Goal: Find specific page/section: Find specific page/section

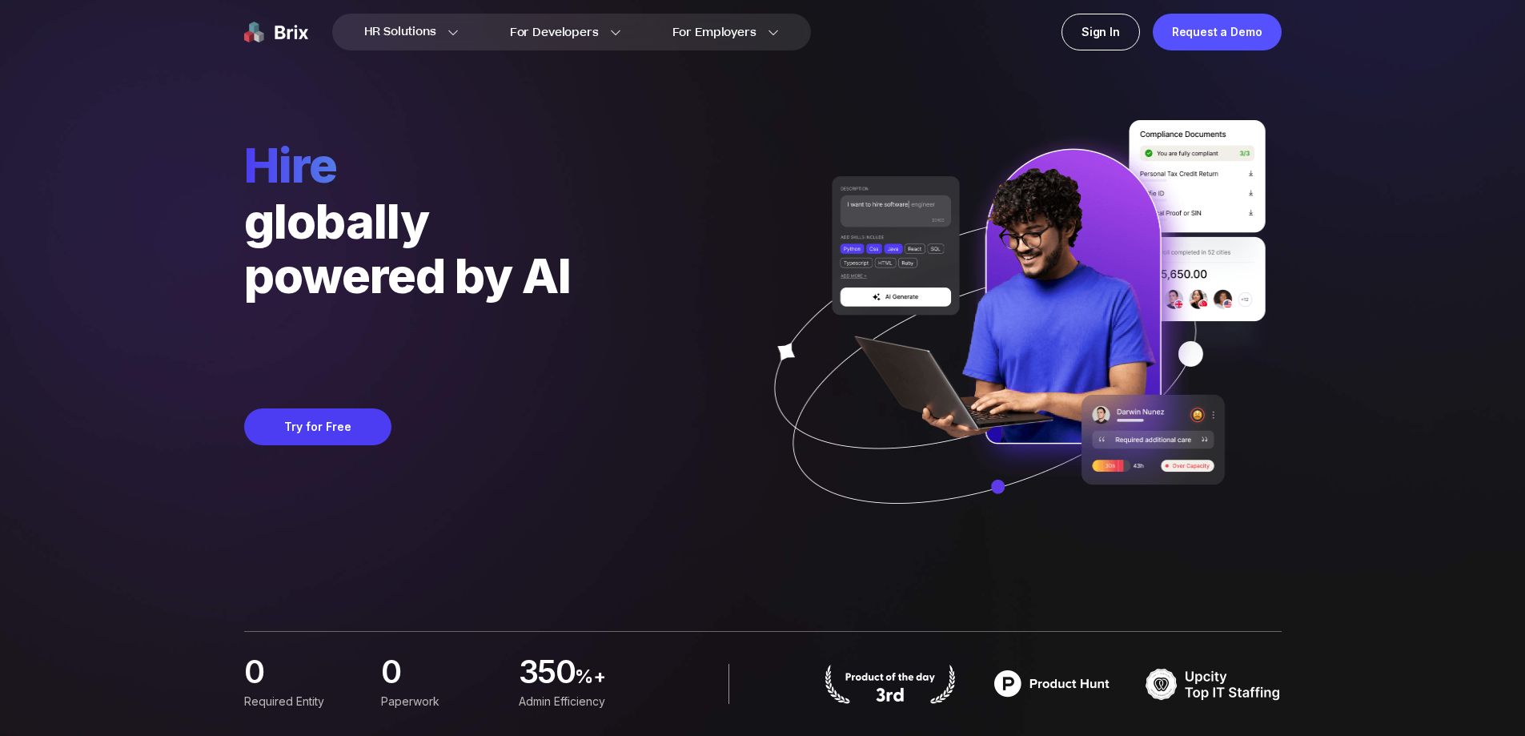
click at [284, 36] on img at bounding box center [276, 32] width 64 height 37
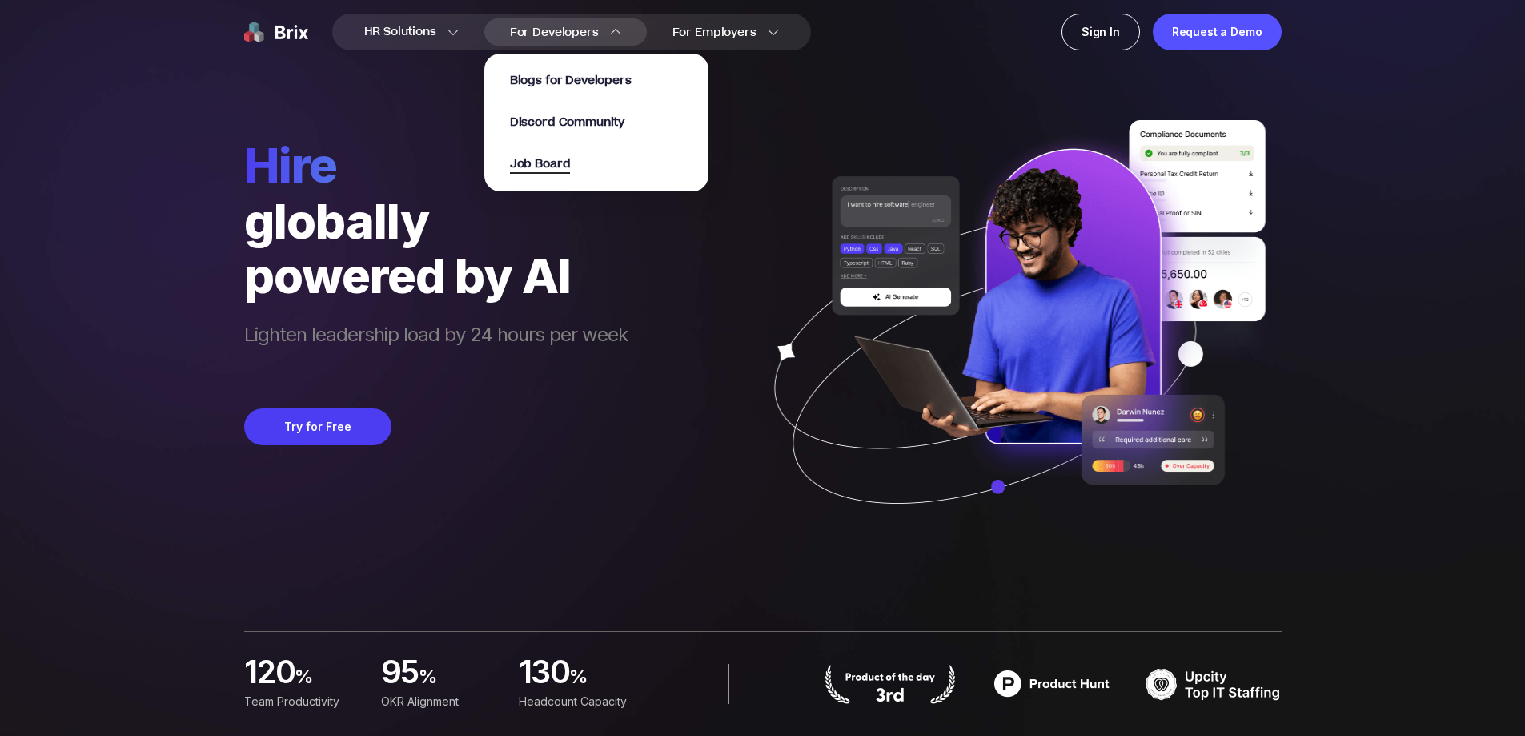
click at [546, 162] on span "Job Board" at bounding box center [540, 164] width 61 height 18
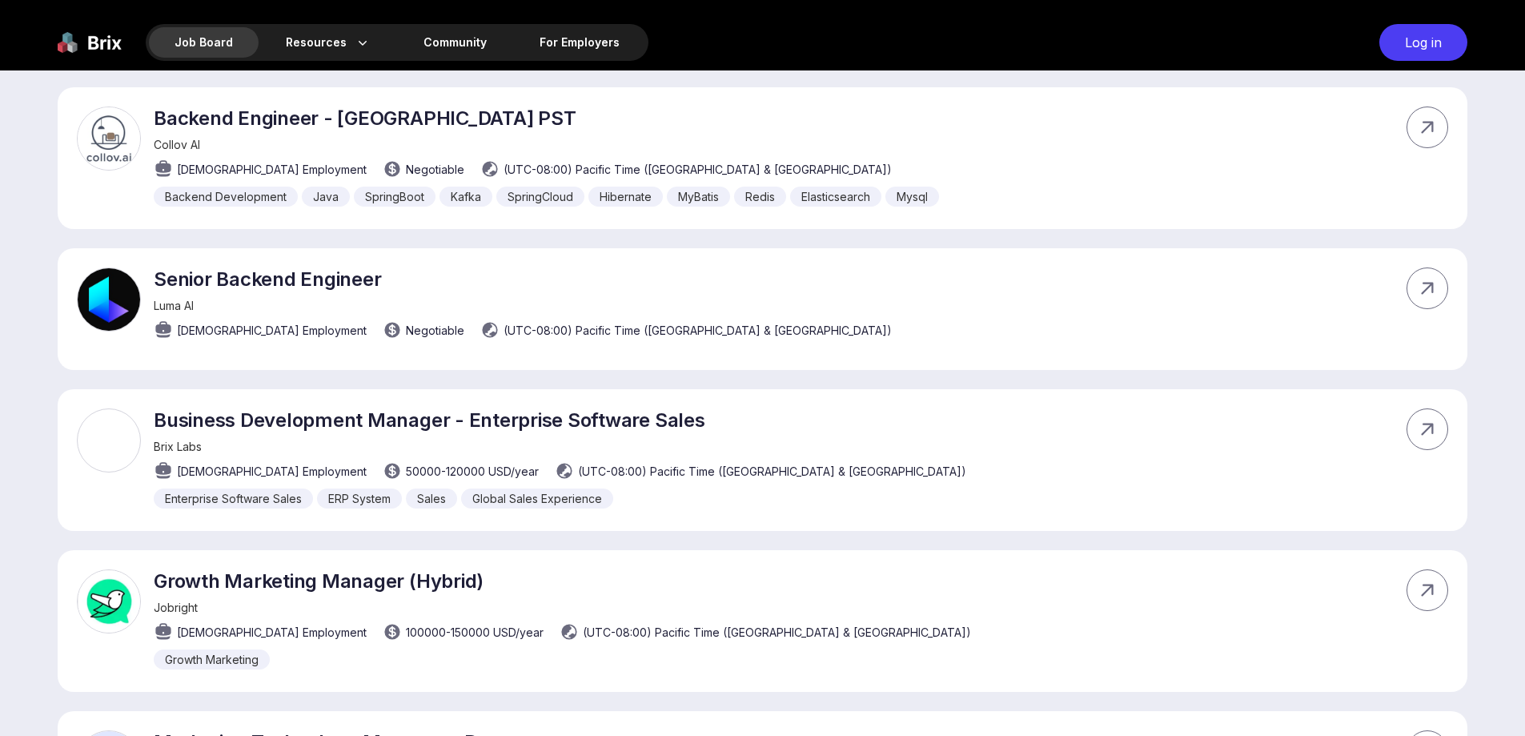
scroll to position [7207, 0]
